Goal: Information Seeking & Learning: Learn about a topic

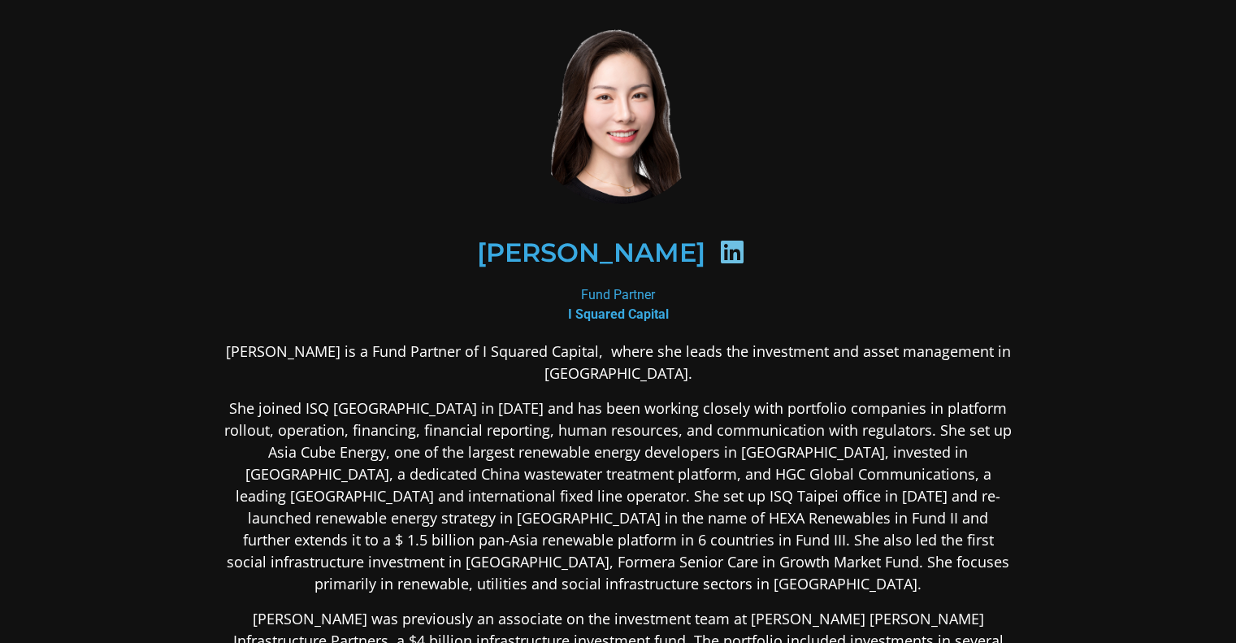
scroll to position [37, 0]
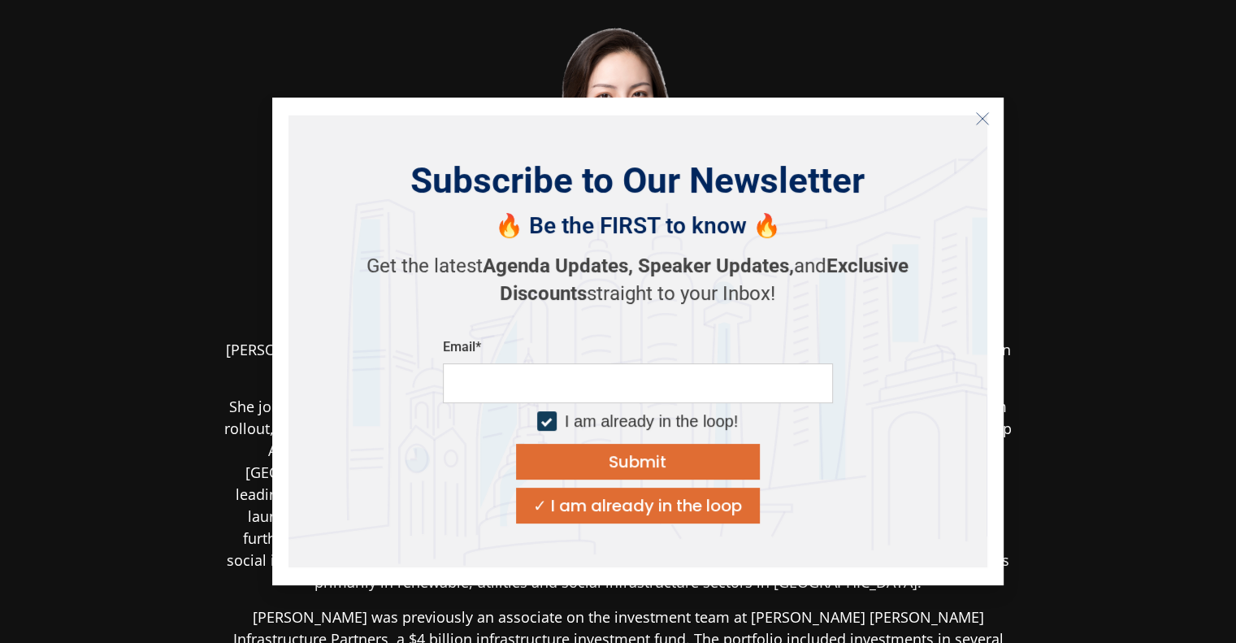
click at [985, 120] on icon "Close" at bounding box center [982, 118] width 15 height 15
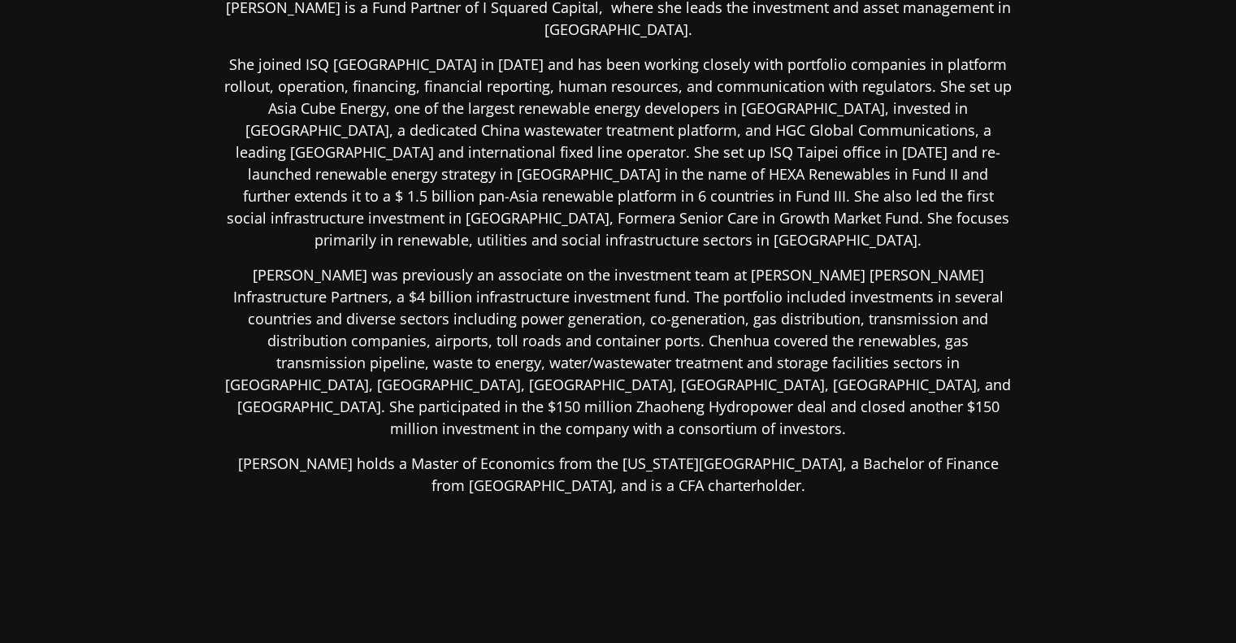
scroll to position [243, 0]
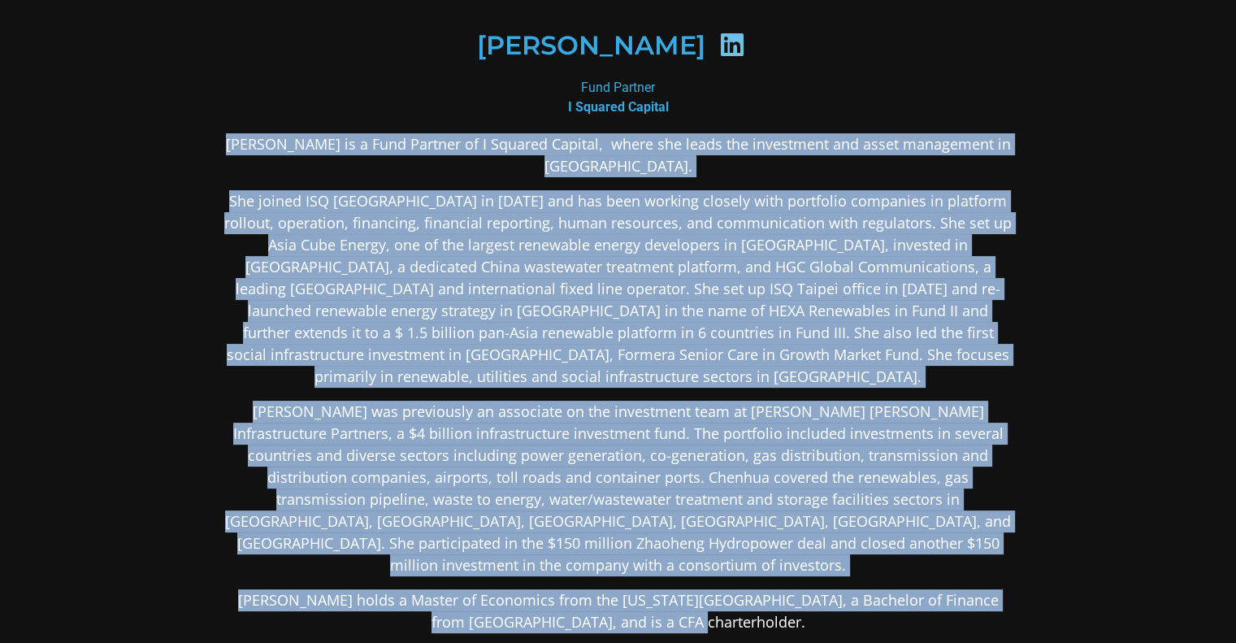
drag, startPoint x: 236, startPoint y: 133, endPoint x: 848, endPoint y: 581, distance: 758.8
click at [848, 581] on div "Chenhua Shen is a Fund Partner of I Squared Capital, where she leads the invest…" at bounding box center [618, 511] width 790 height 757
copy div "Chenhua Shen is a Fund Partner of I Squared Capital, where she leads the invest…"
click at [869, 303] on p "She joined ISQ Hong Kong in 2014 and has been working closely with portfolio co…" at bounding box center [618, 288] width 790 height 197
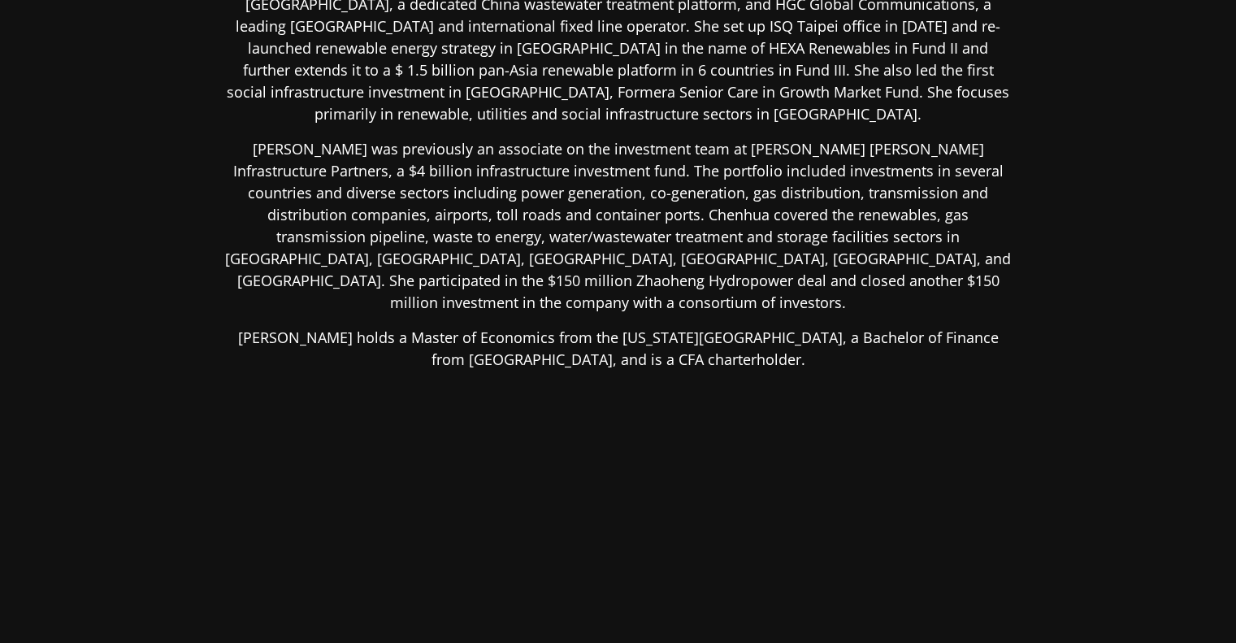
scroll to position [0, 0]
